Goal: Transaction & Acquisition: Purchase product/service

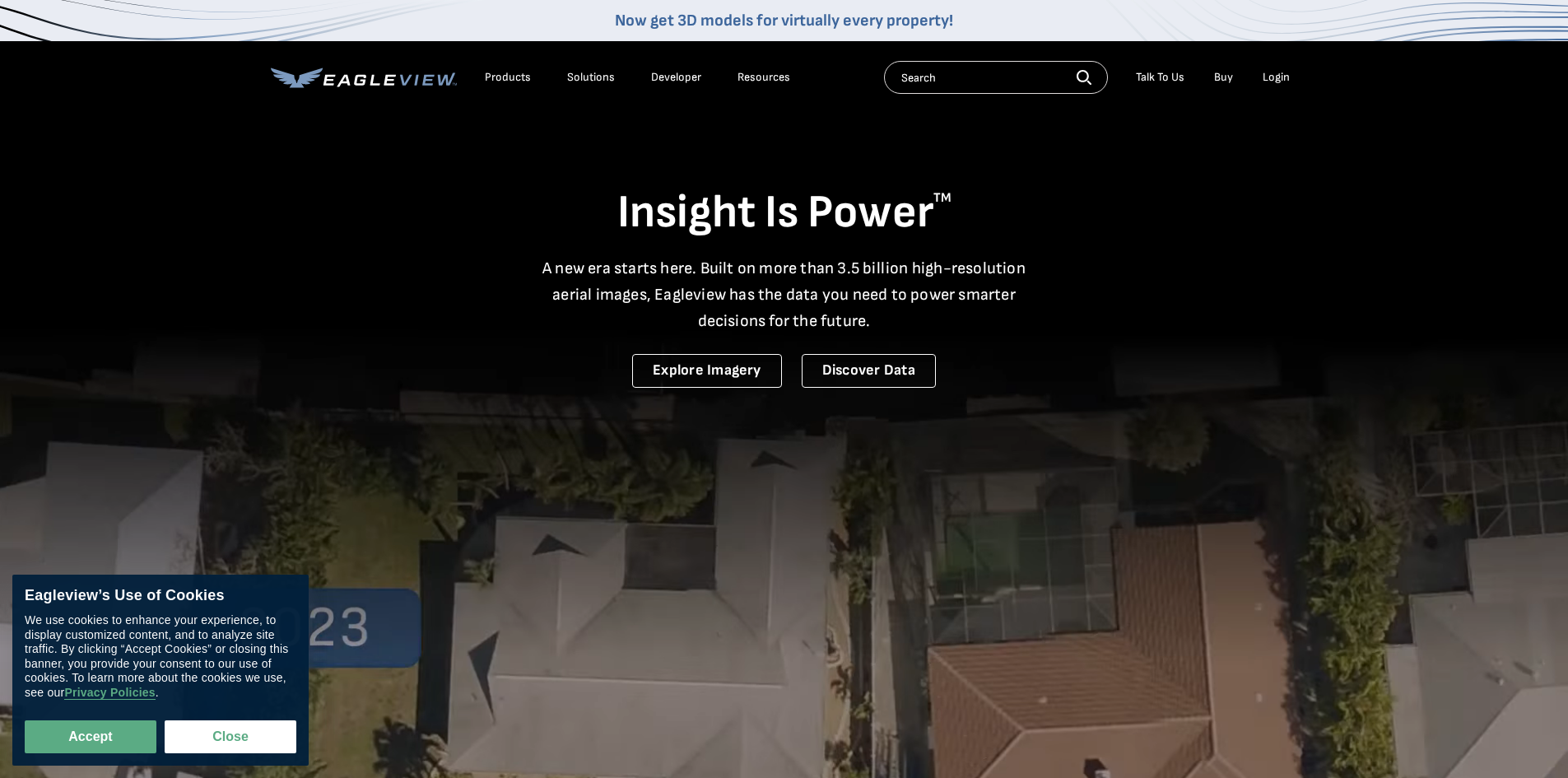
click at [1278, 79] on div "Login" at bounding box center [1276, 78] width 27 height 15
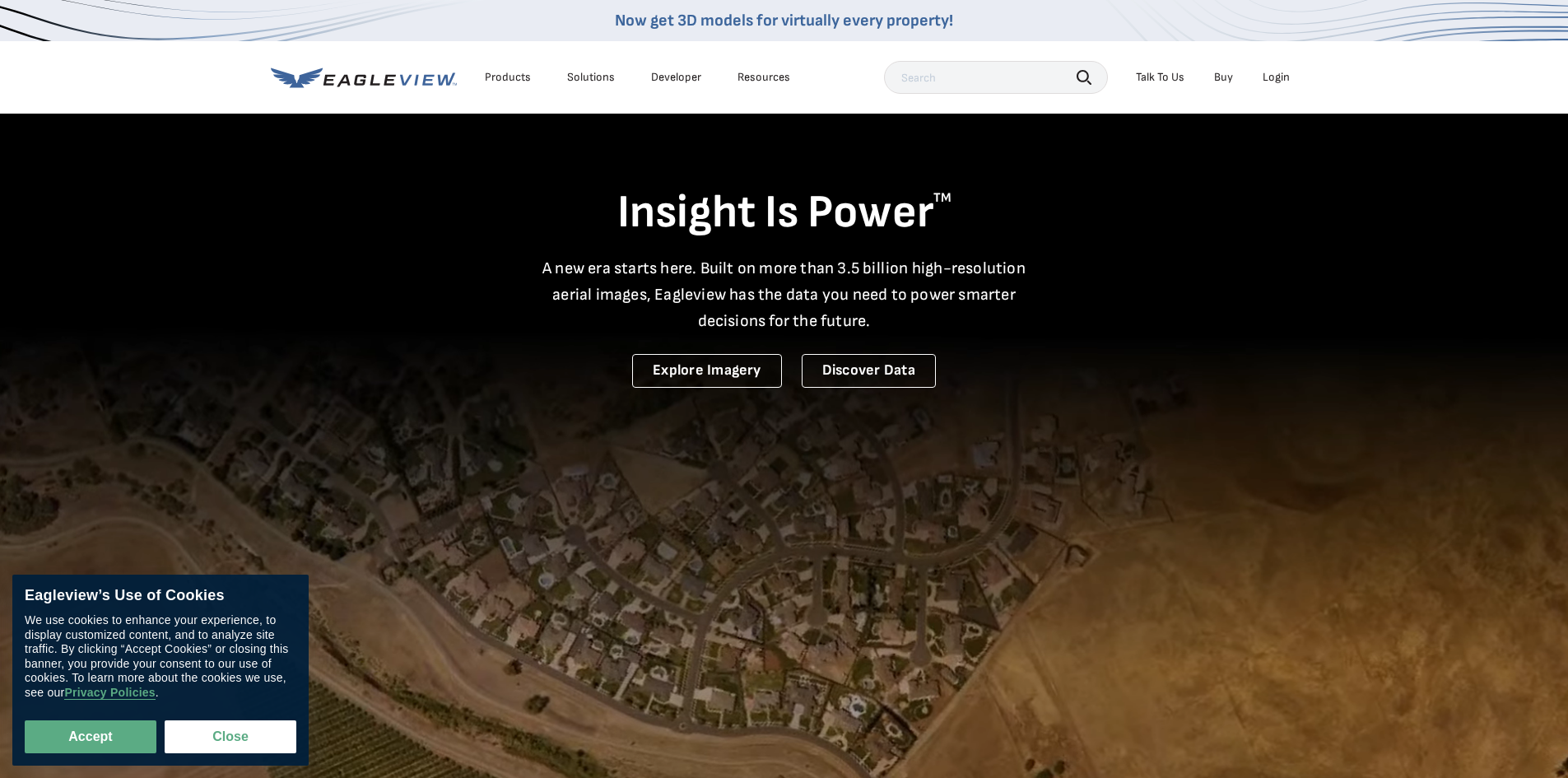
click at [1286, 77] on div "Login" at bounding box center [1276, 78] width 27 height 15
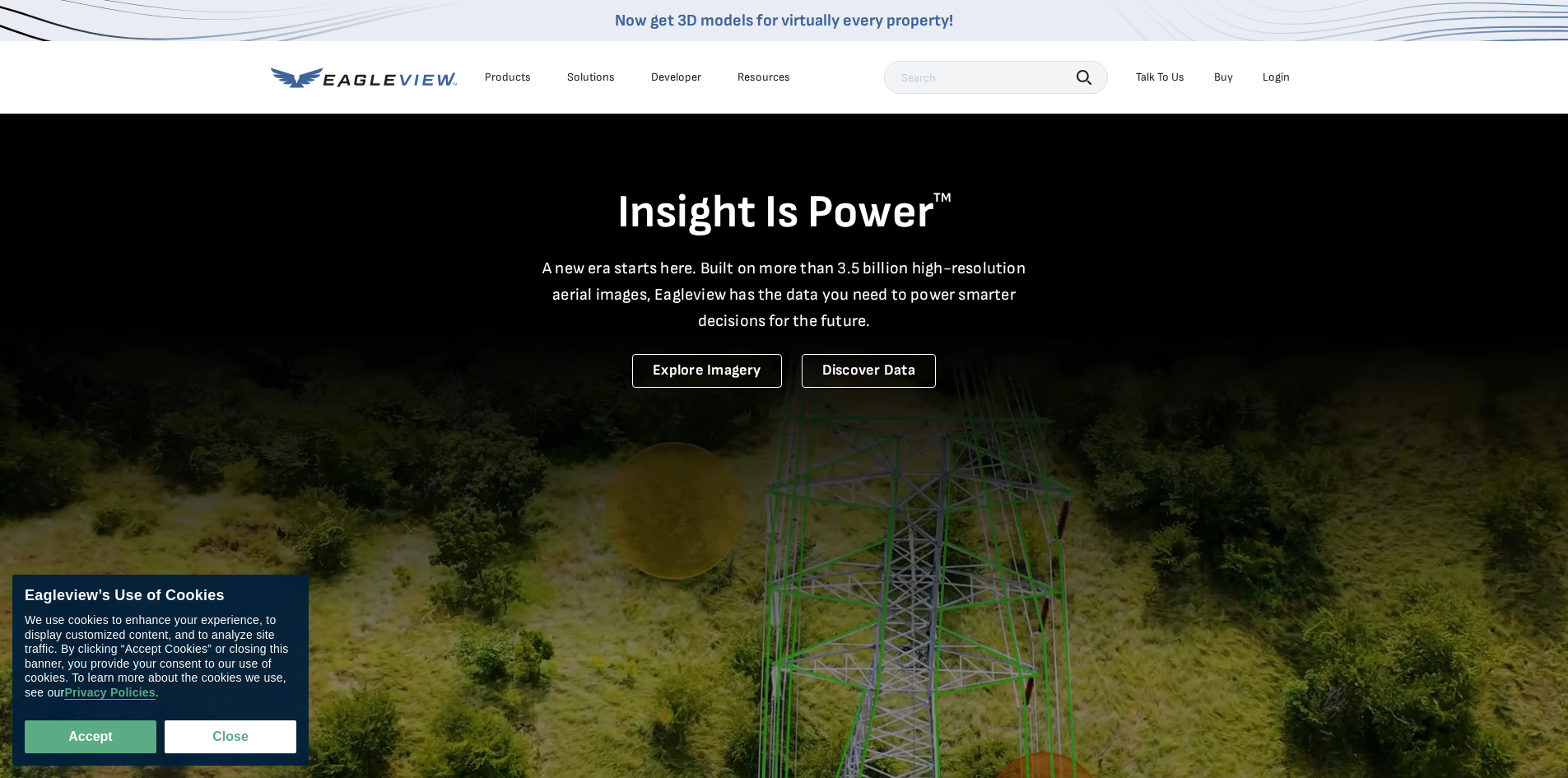
click at [1278, 79] on div "Login" at bounding box center [1276, 78] width 27 height 15
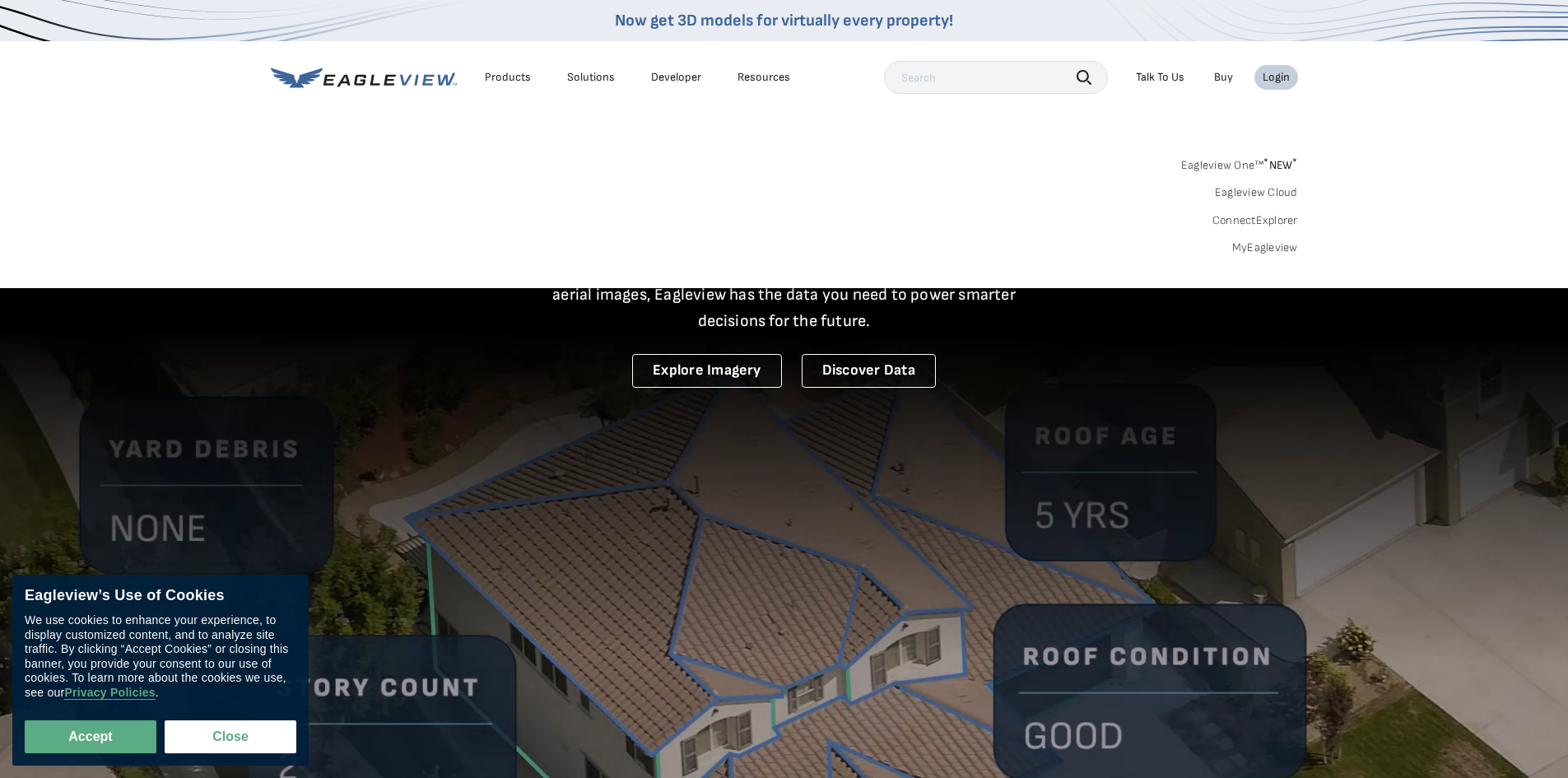
click at [1266, 252] on link "MyEagleview" at bounding box center [1265, 248] width 65 height 15
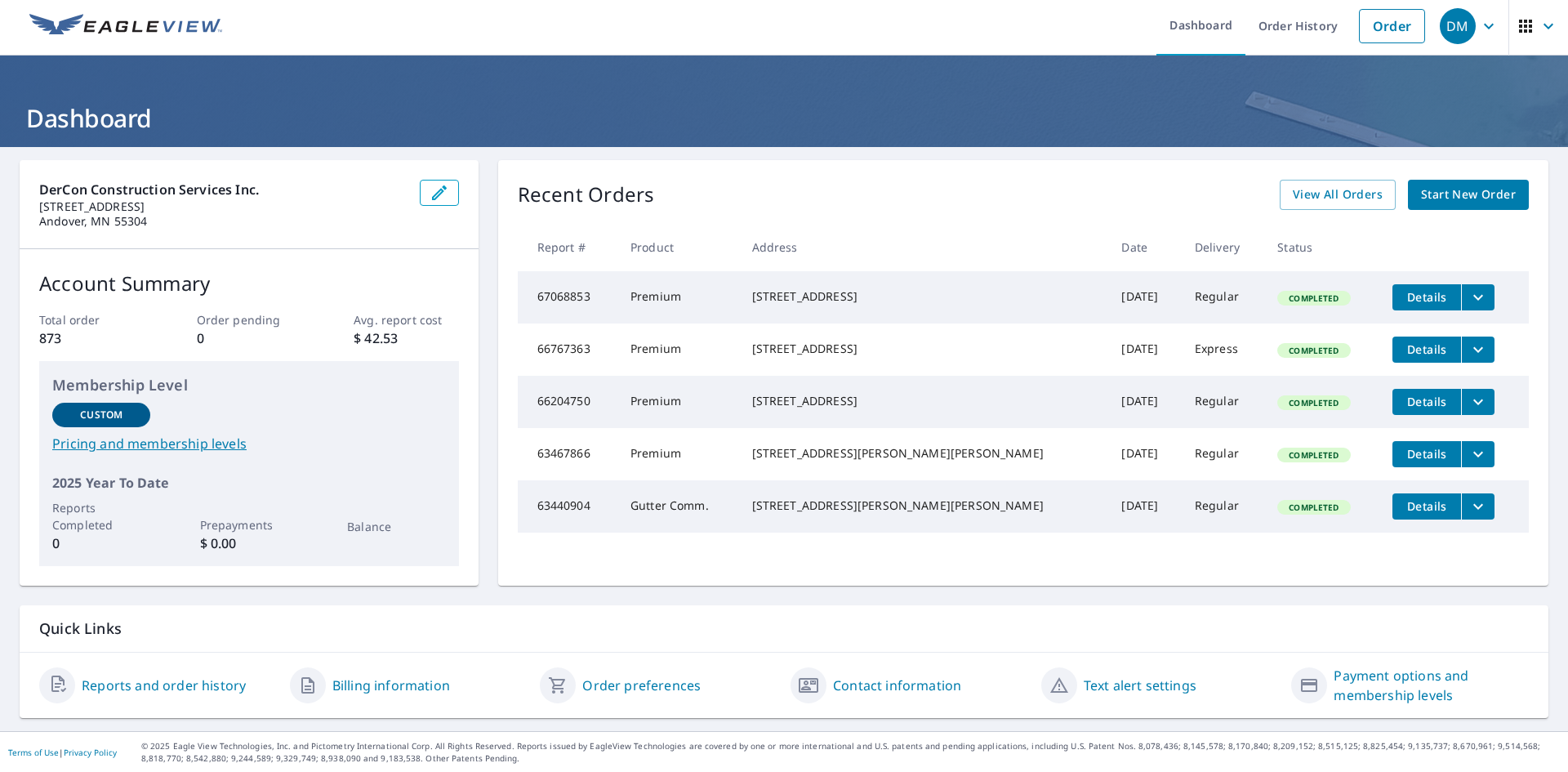
scroll to position [5, 0]
click at [1455, 190] on span "Start New Order" at bounding box center [1468, 194] width 95 height 20
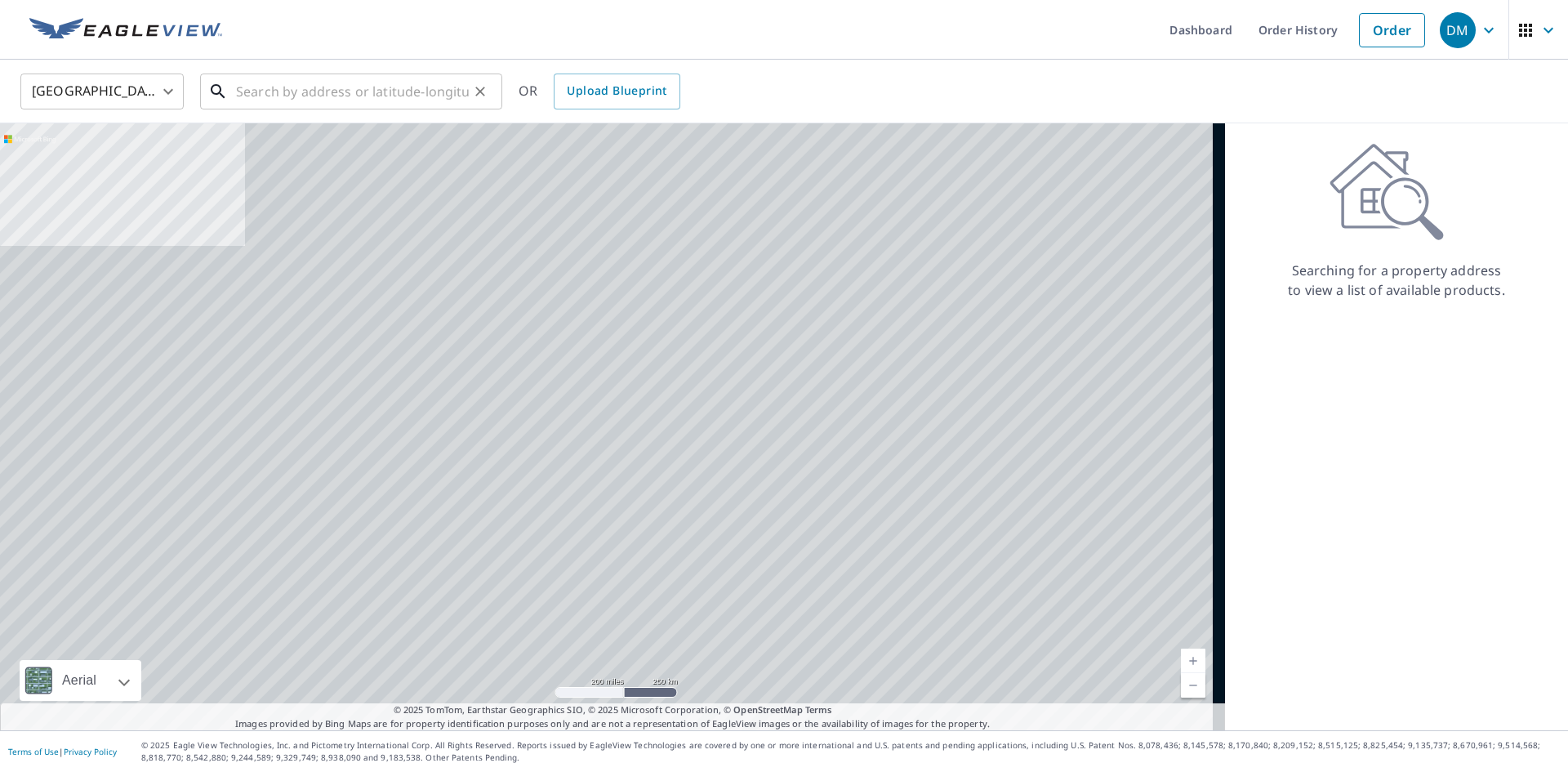
click at [282, 95] on input "text" at bounding box center [352, 91] width 233 height 45
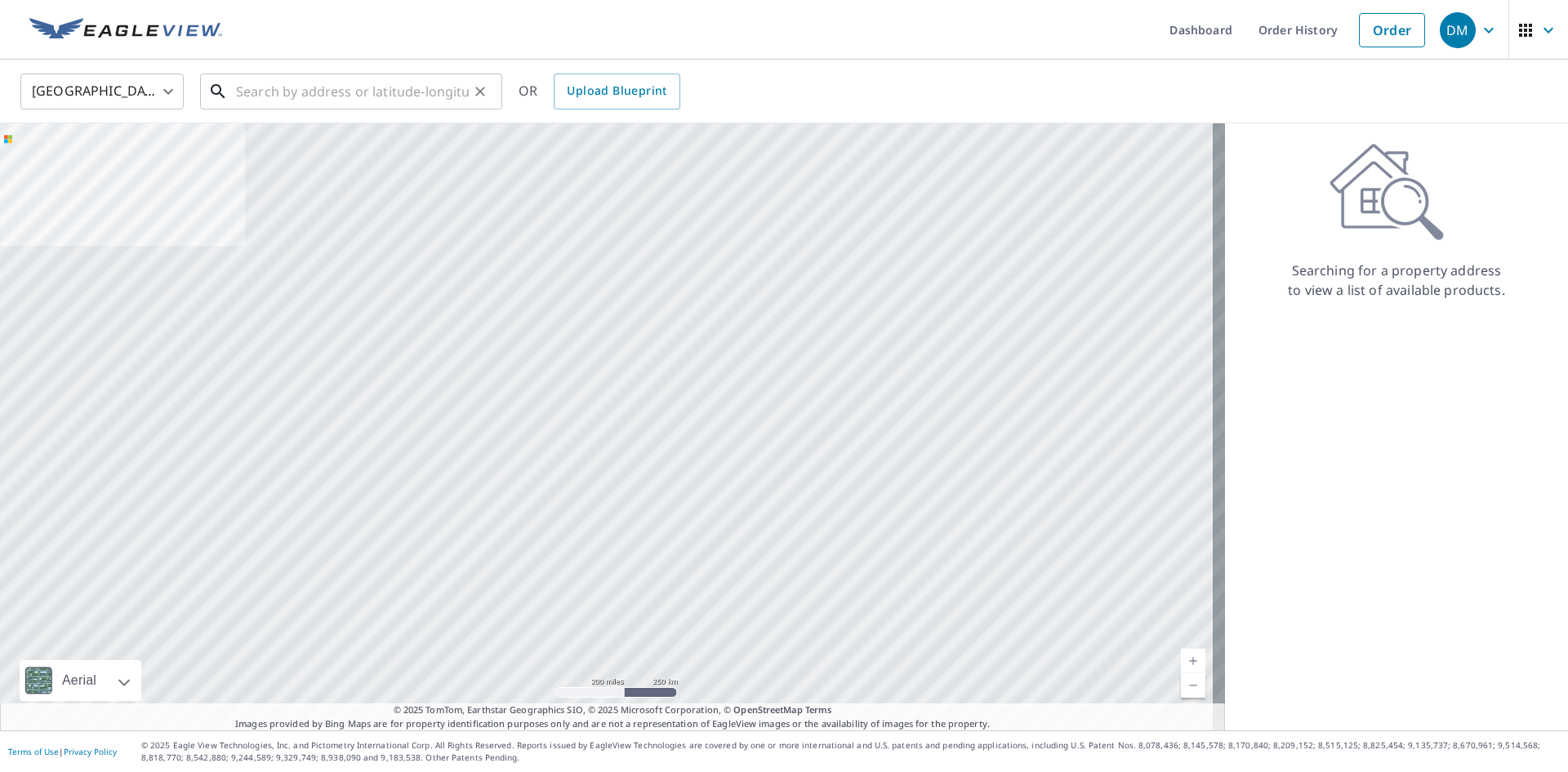
click at [331, 85] on input "text" at bounding box center [352, 91] width 233 height 45
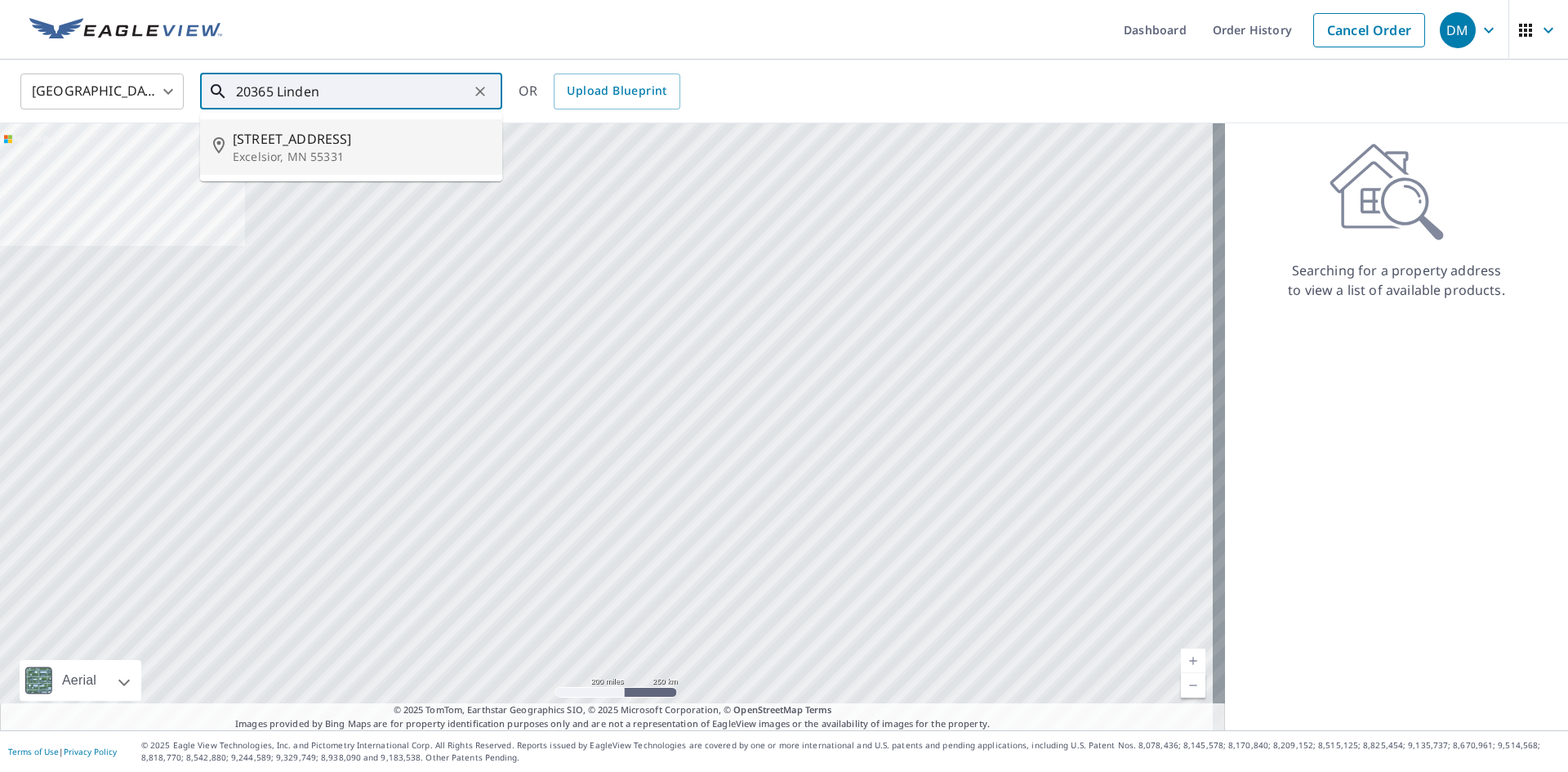
click at [383, 157] on p "Excelsior, MN 55331" at bounding box center [361, 157] width 256 height 17
type input "20365 Linden Rd Excelsior, MN 55331"
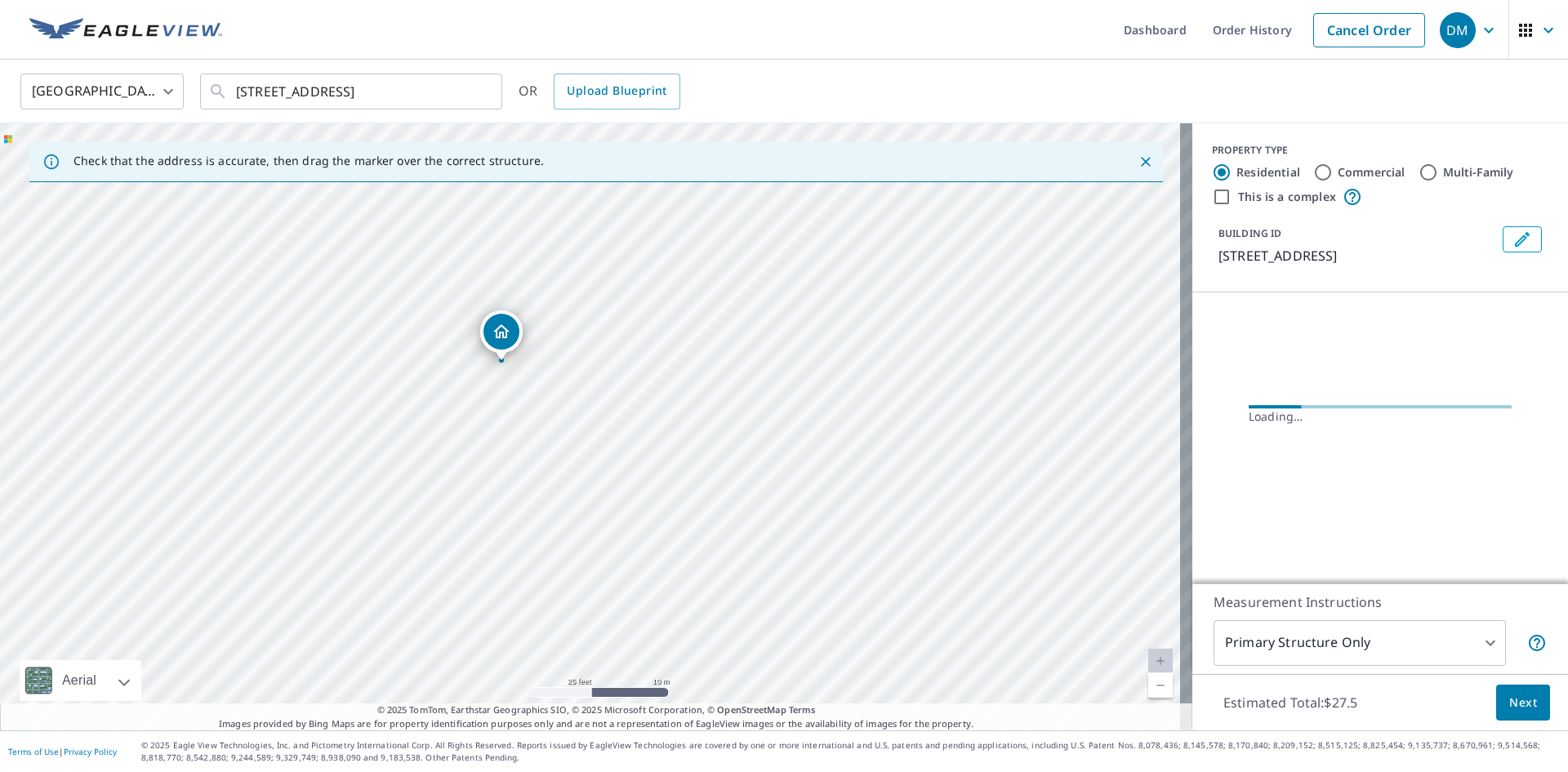
drag, startPoint x: 570, startPoint y: 426, endPoint x: 667, endPoint y: 513, distance: 130.3
click at [667, 513] on div "20365 Linden Rd Excelsior, MN 55331" at bounding box center [596, 427] width 1192 height 607
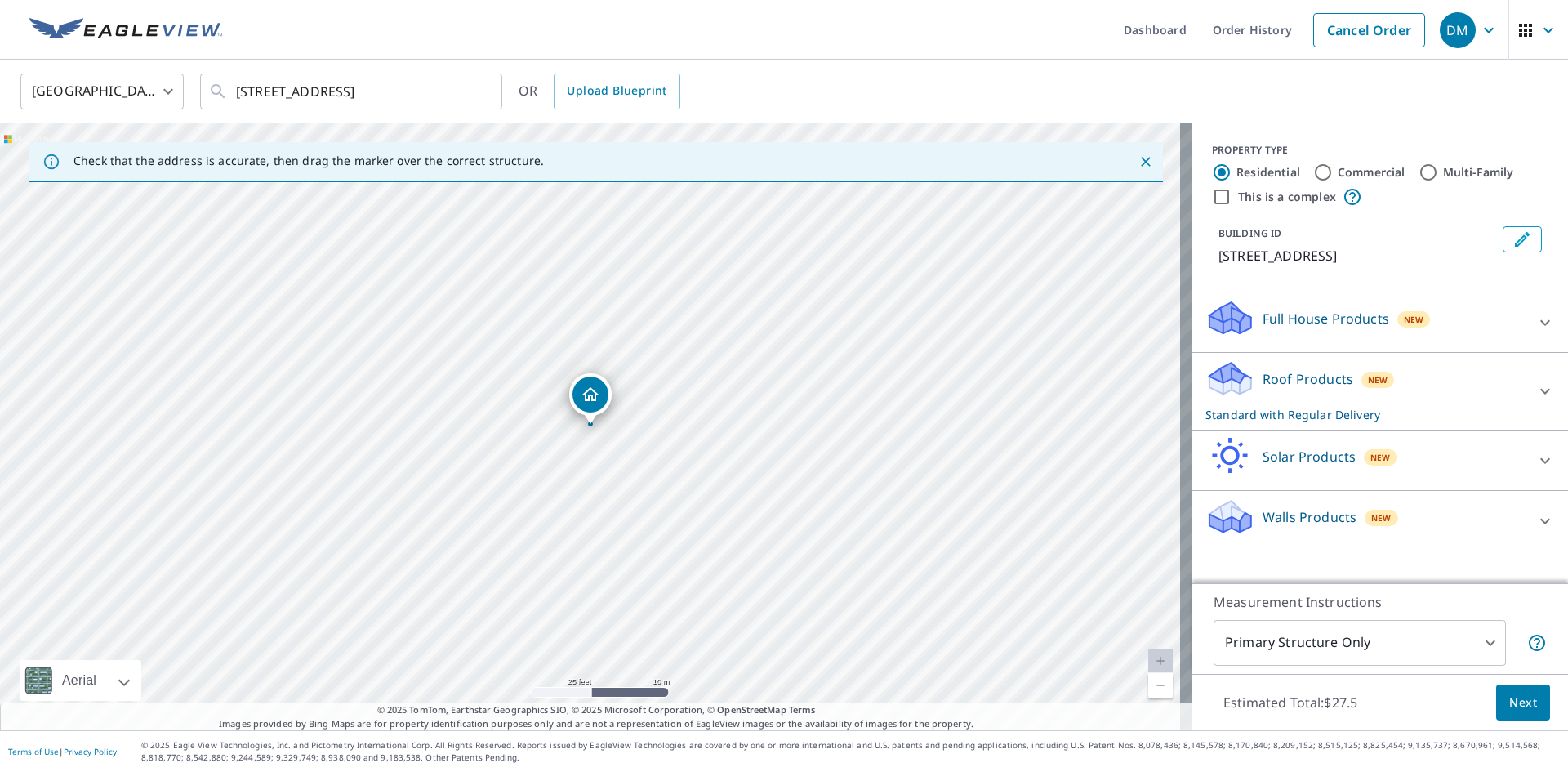
click at [1470, 396] on div "Roof Products New Standard with Regular Delivery" at bounding box center [1365, 391] width 320 height 64
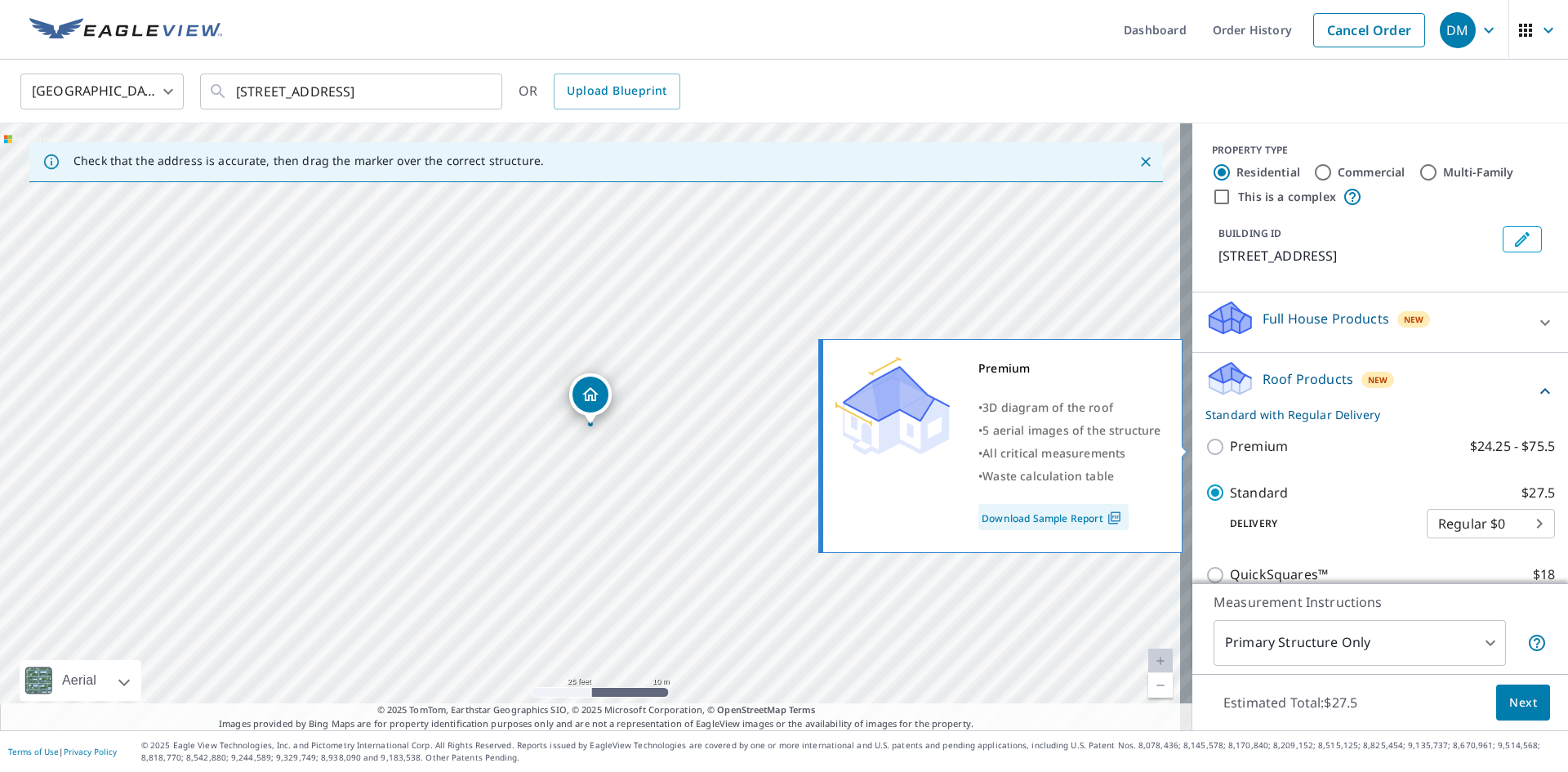
click at [1205, 445] on input "Premium $24.25 - $75.5" at bounding box center [1217, 446] width 24 height 19
checkbox input "true"
checkbox input "false"
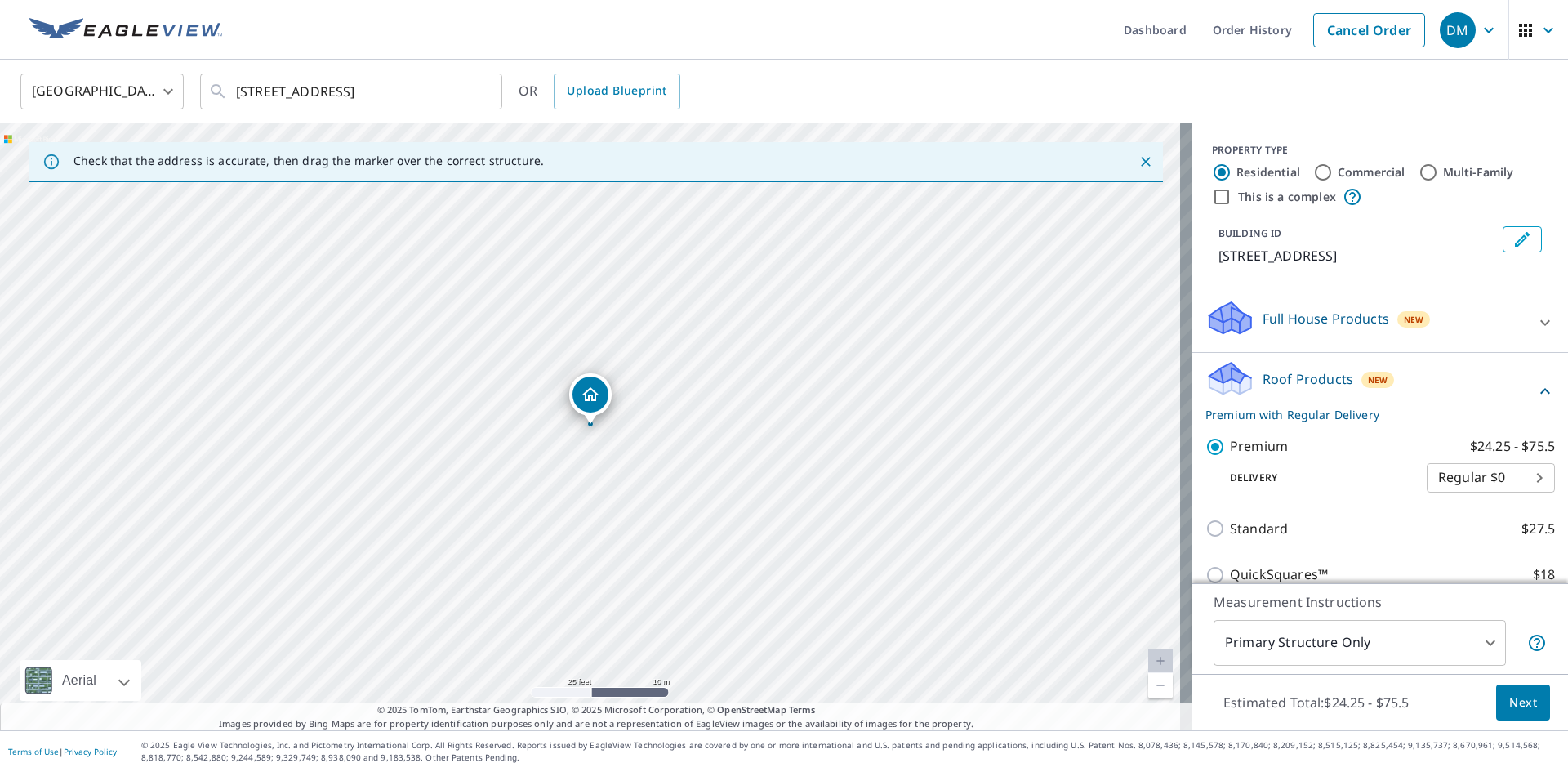
click at [1522, 701] on span "Next" at bounding box center [1523, 702] width 28 height 20
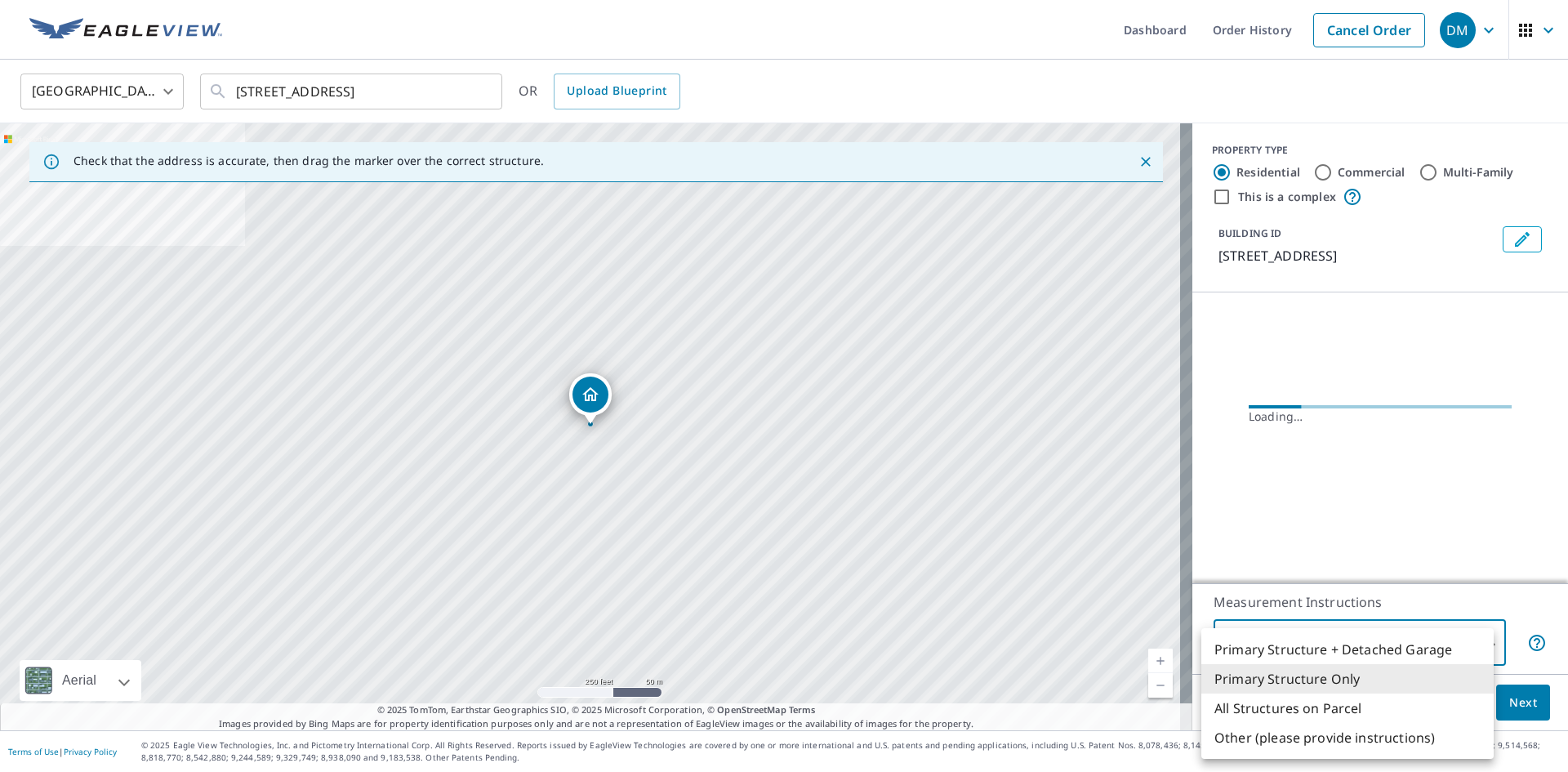
click at [1324, 628] on body "DM DM Dashboard Order History Cancel Order DM United States US ​ 20365 Linden R…" at bounding box center [784, 386] width 1568 height 772
click at [1338, 644] on li "Primary Structure + Detached Garage" at bounding box center [1347, 650] width 292 height 30
type input "1"
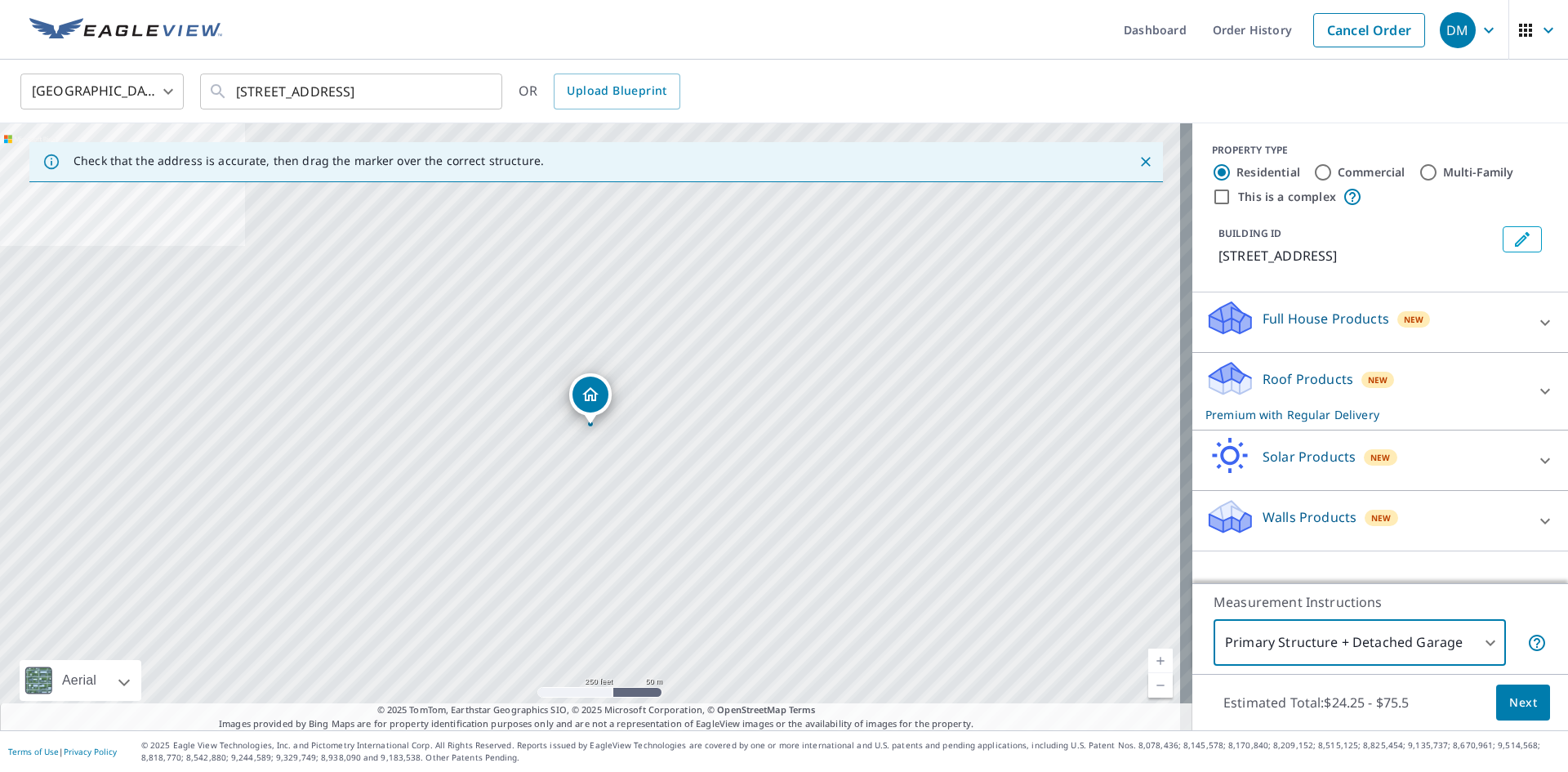
click at [1518, 703] on span "Next" at bounding box center [1523, 702] width 28 height 20
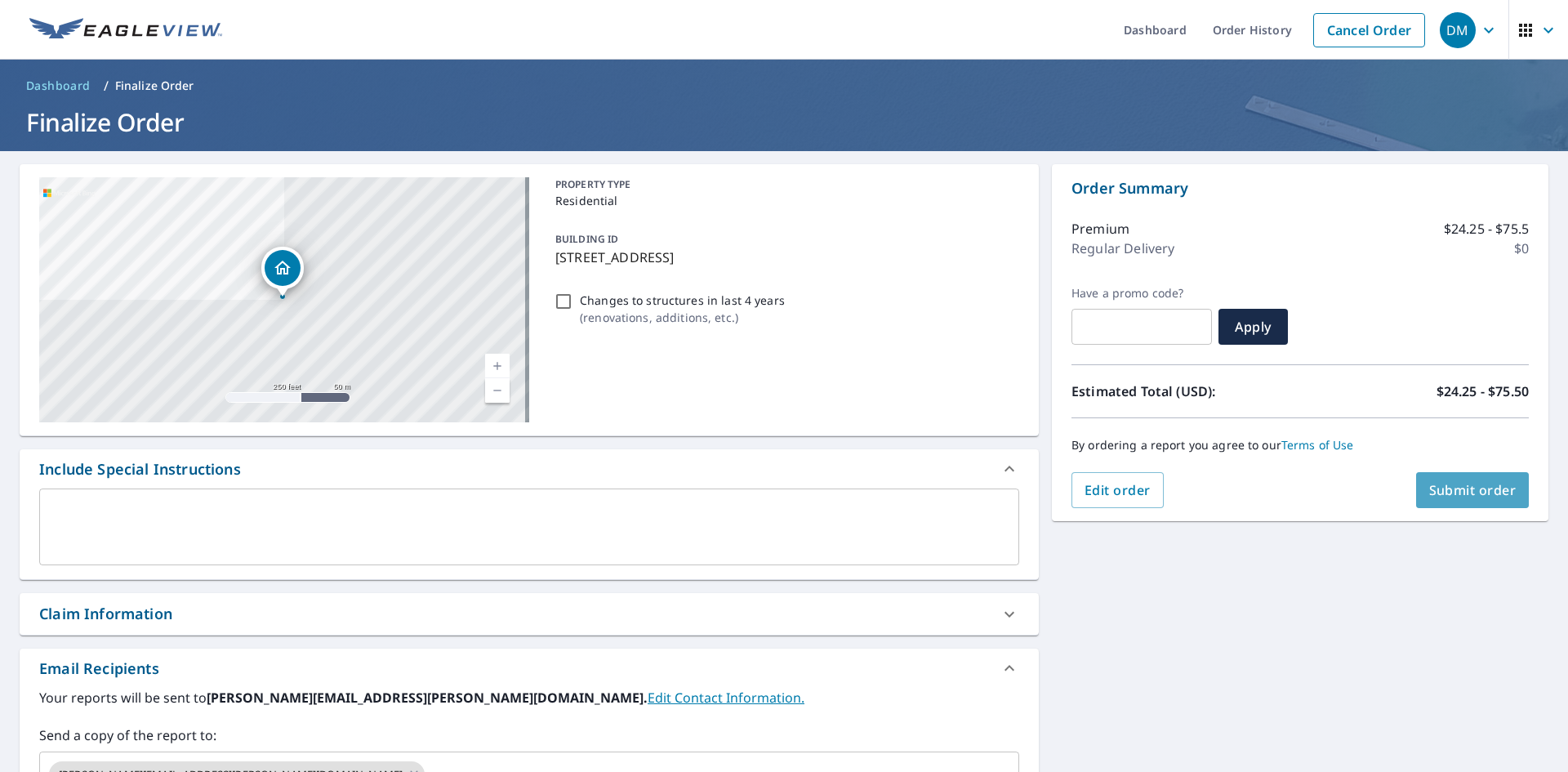
click at [1452, 495] on span "Submit order" at bounding box center [1472, 489] width 87 height 18
checkbox input "true"
